Goal: Communication & Community: Answer question/provide support

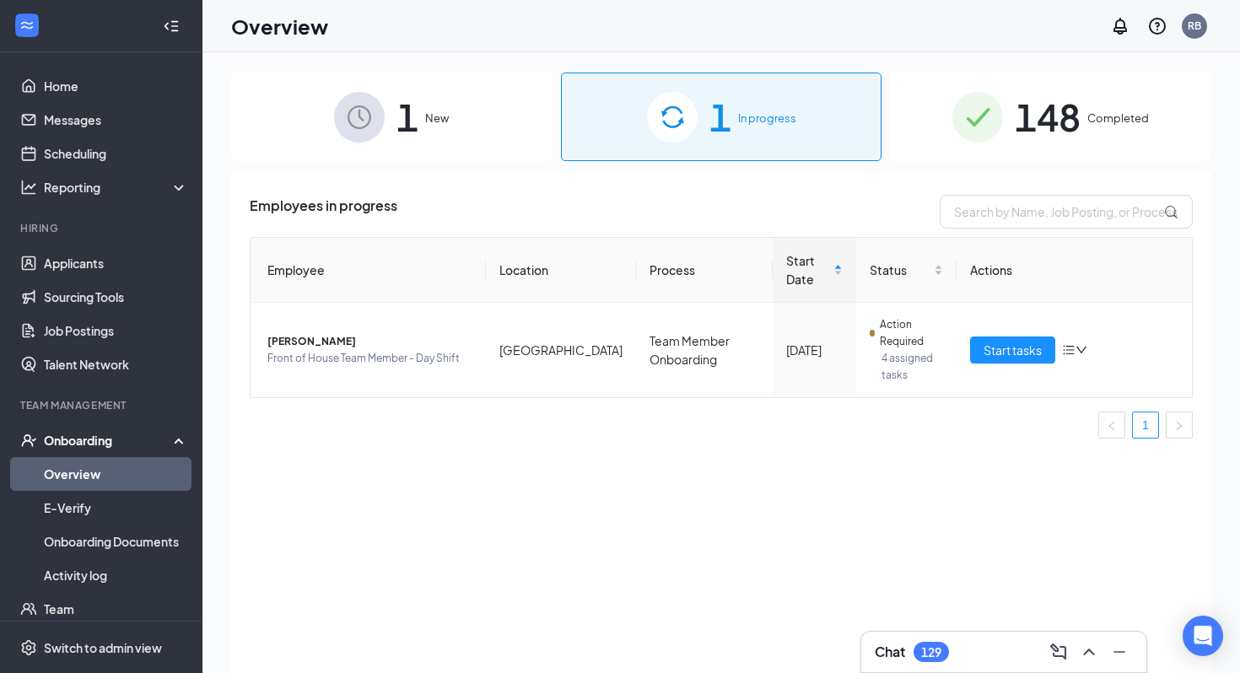
click at [913, 647] on div "Chat 129" at bounding box center [911, 652] width 74 height 20
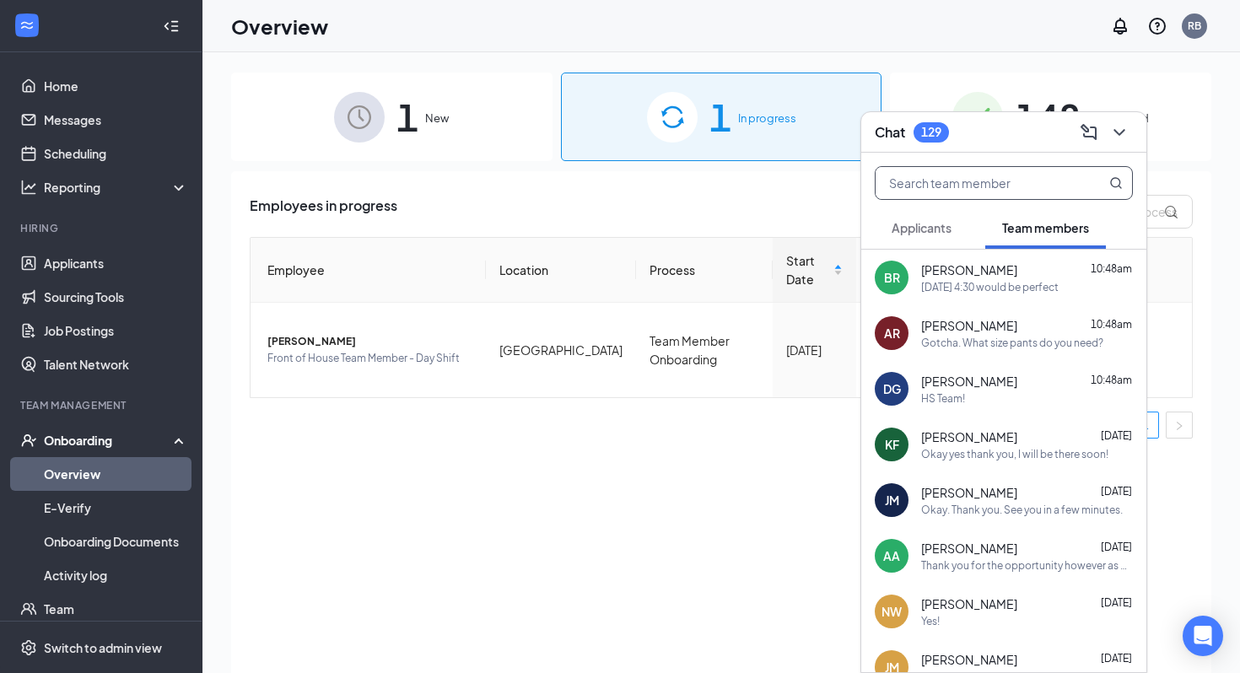
click at [982, 169] on input "text" at bounding box center [975, 183] width 200 height 32
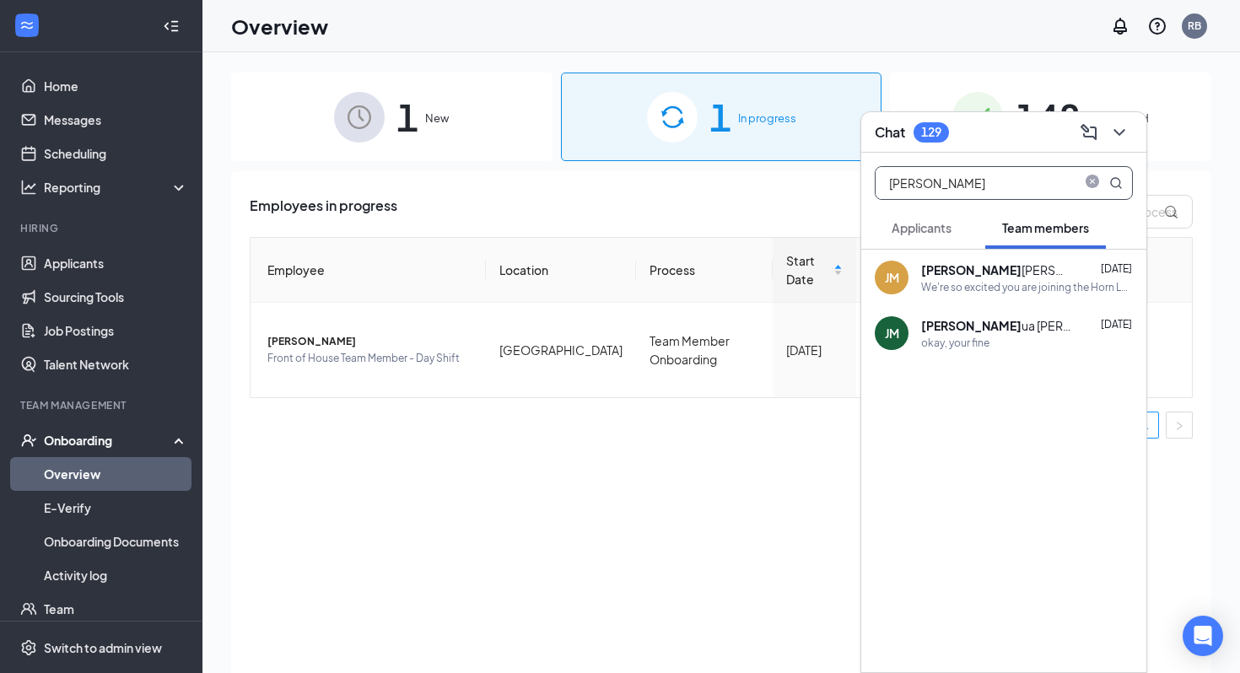
type input "[PERSON_NAME]"
click at [970, 274] on div "[PERSON_NAME]" at bounding box center [997, 269] width 152 height 17
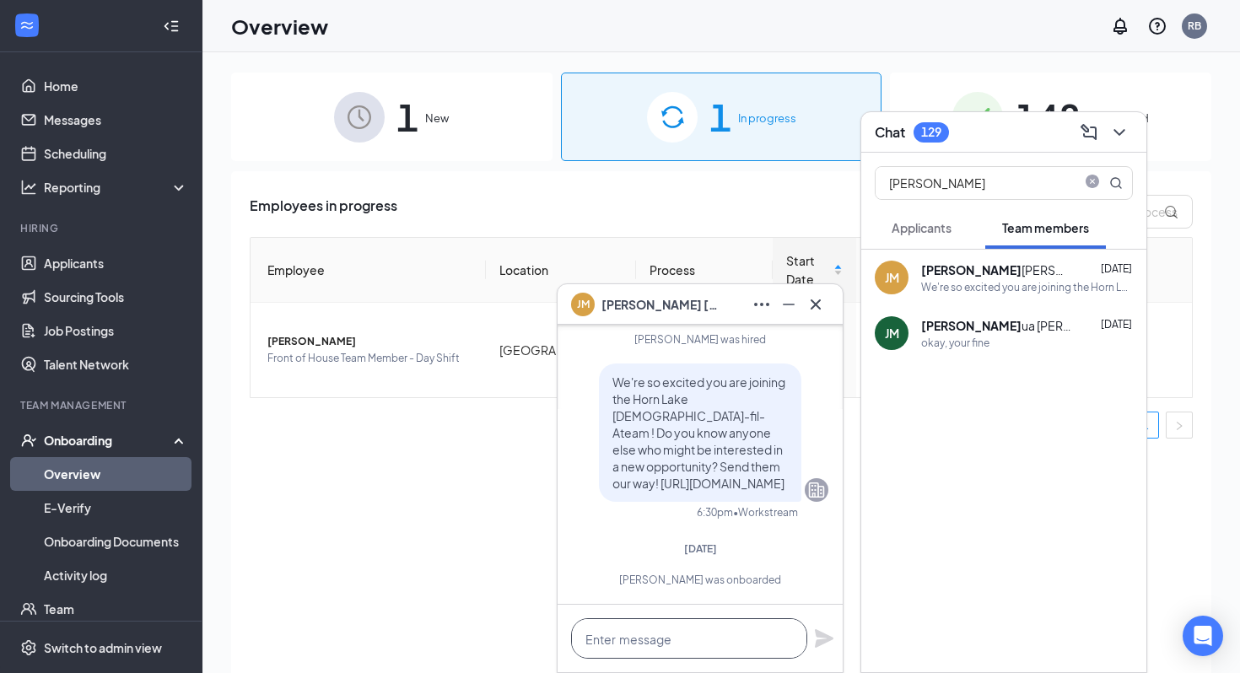
click at [632, 626] on textarea at bounding box center [689, 638] width 236 height 40
type textarea "J"
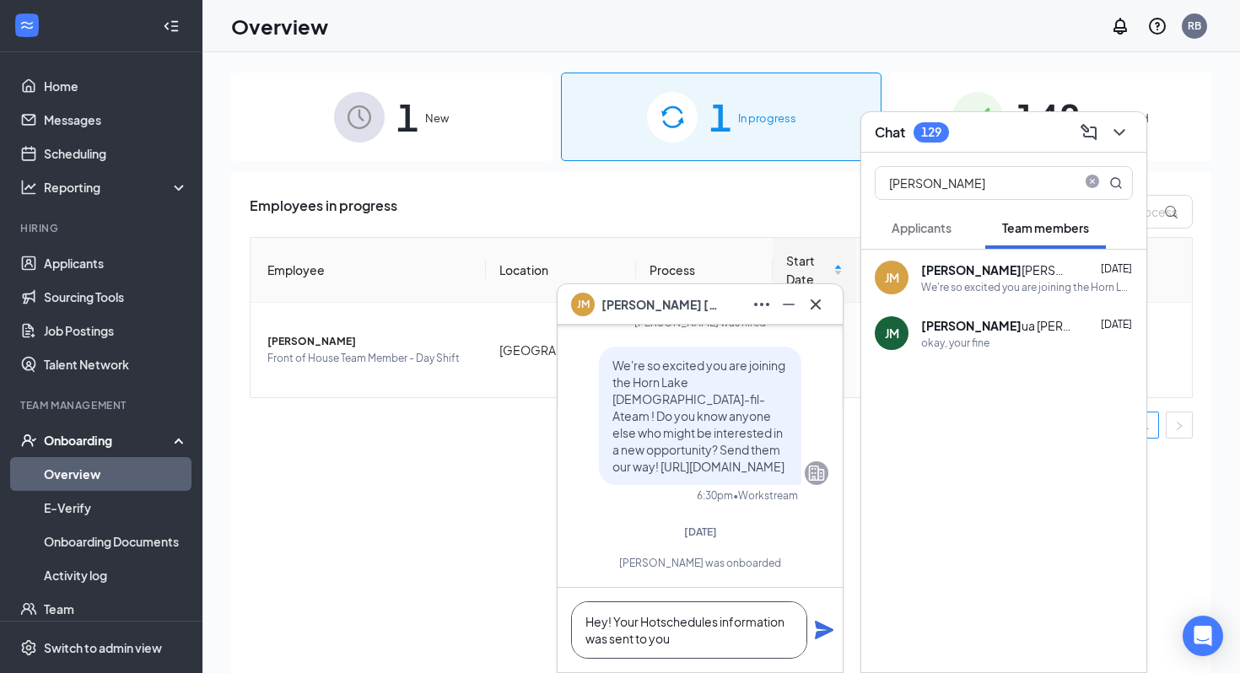
type textarea "Hey! Your Hotschedules information was sent to you"
click at [823, 627] on icon "Plane" at bounding box center [824, 630] width 19 height 19
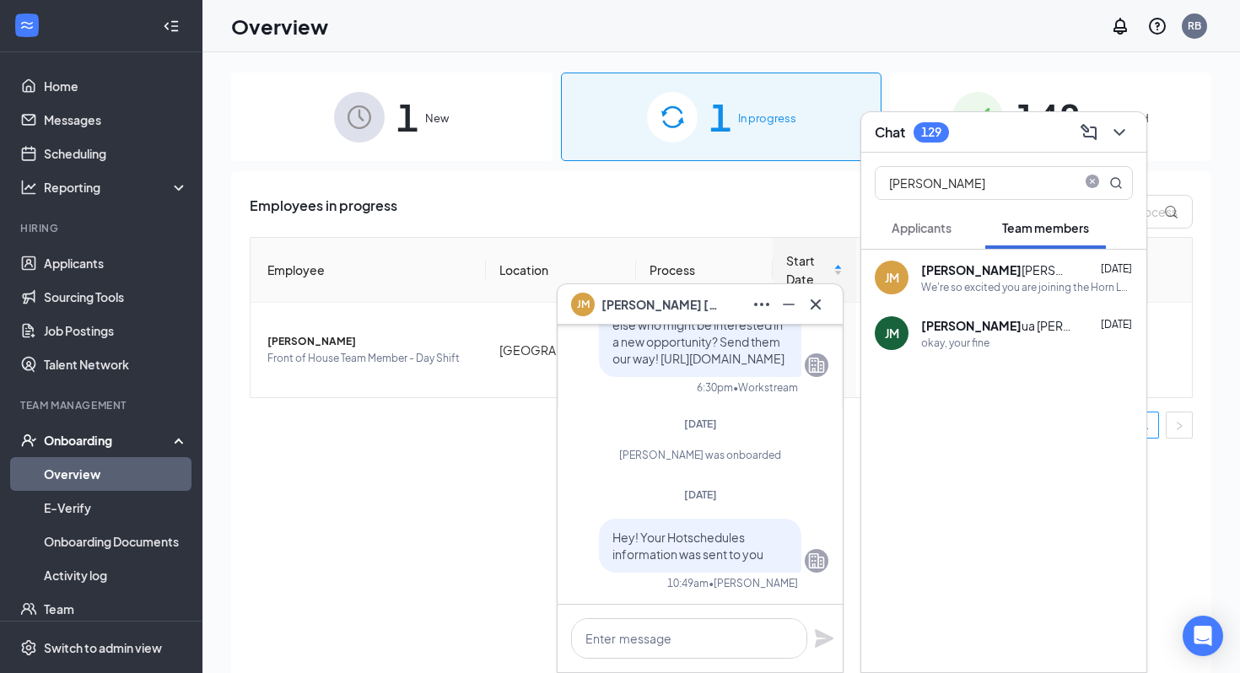
scroll to position [0, 0]
click at [804, 299] on button at bounding box center [815, 304] width 27 height 27
